Goal: Transaction & Acquisition: Book appointment/travel/reservation

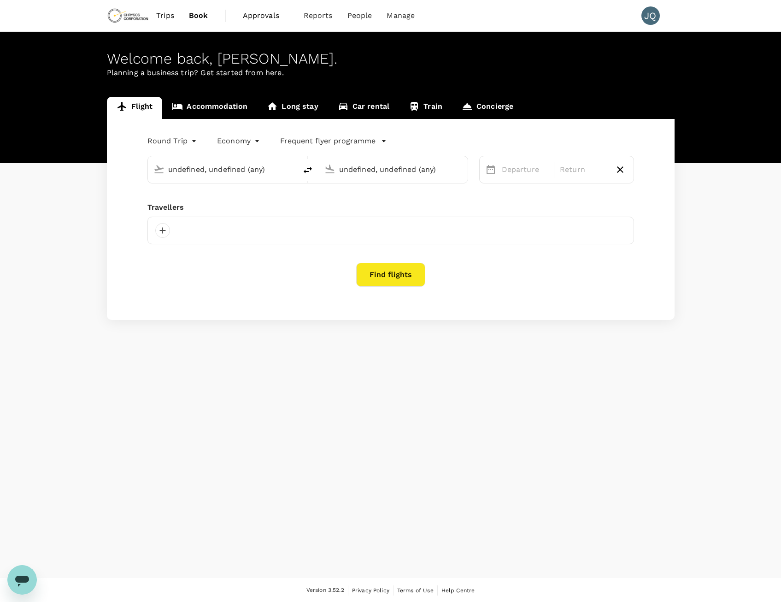
type input "Adelaide (ADL)"
type input "Kalgoorlie-[GEOGRAPHIC_DATA] (KGI)"
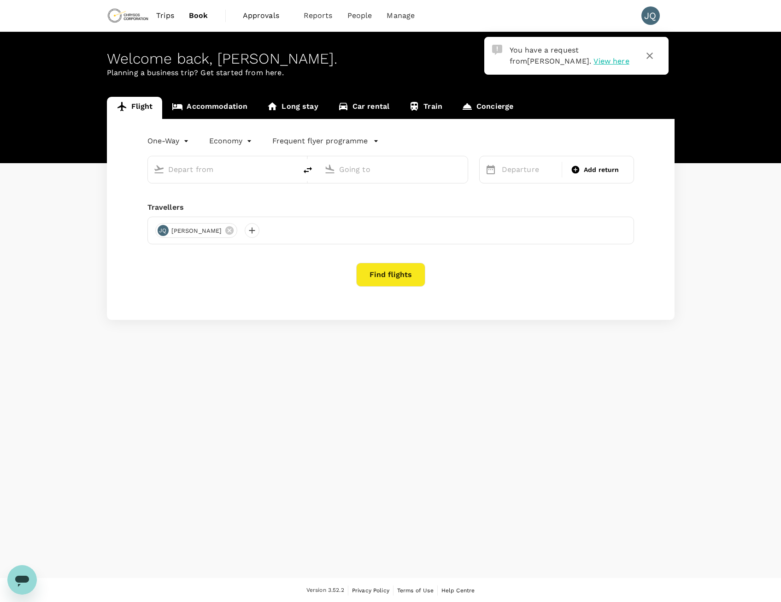
type input "roundtrip"
type input "Adelaide (ADL)"
type input "Kalgoorlie-[GEOGRAPHIC_DATA] (KGI)"
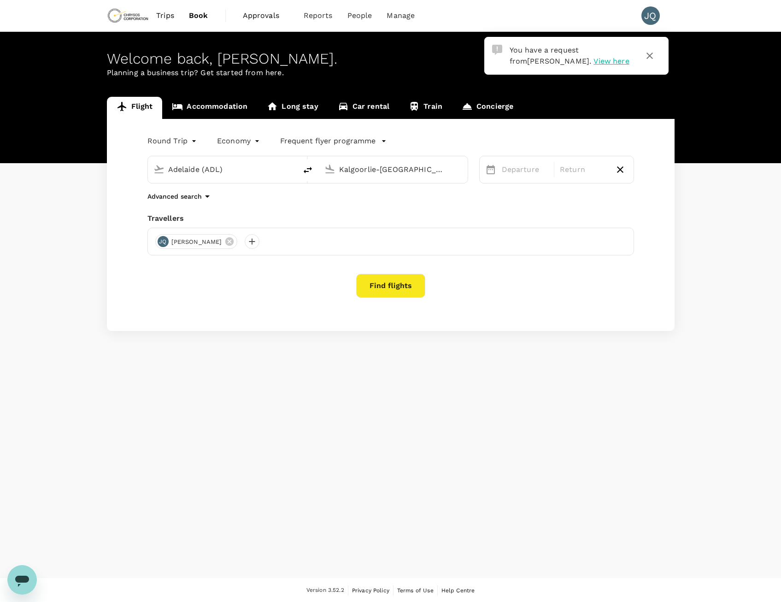
click at [594, 64] on span "View here" at bounding box center [611, 61] width 35 height 9
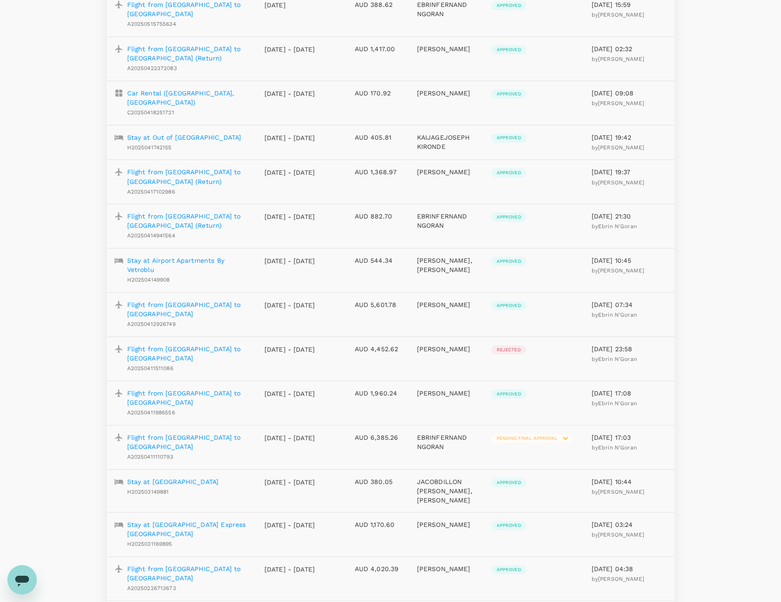
scroll to position [639, 0]
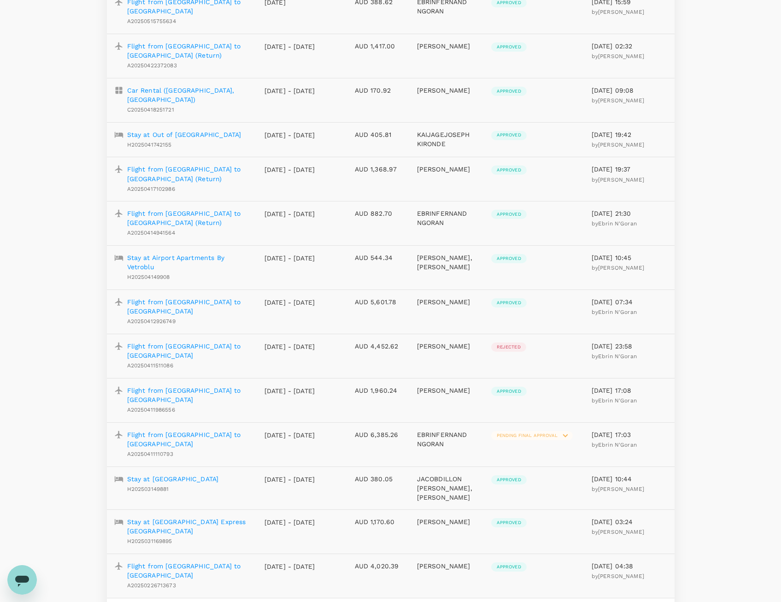
click at [659, 602] on icon "Go to next page" at bounding box center [664, 610] width 11 height 11
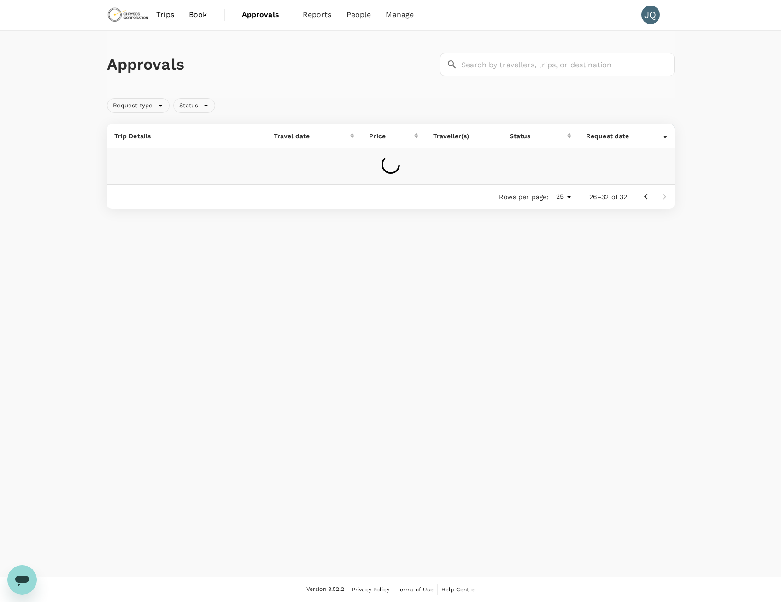
scroll to position [1, 0]
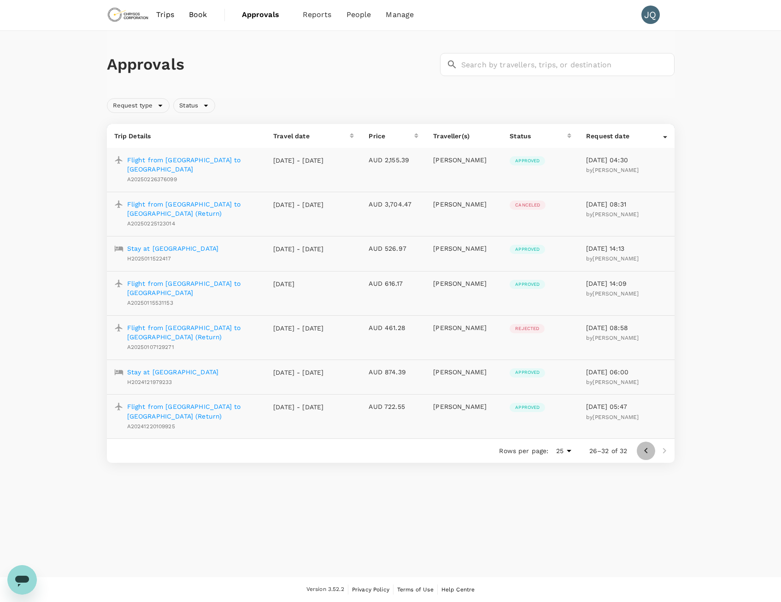
click at [644, 445] on icon "Go to previous page" at bounding box center [646, 450] width 11 height 11
click at [307, 53] on span "Bookings" at bounding box center [306, 50] width 33 height 11
